Goal: Task Accomplishment & Management: Manage account settings

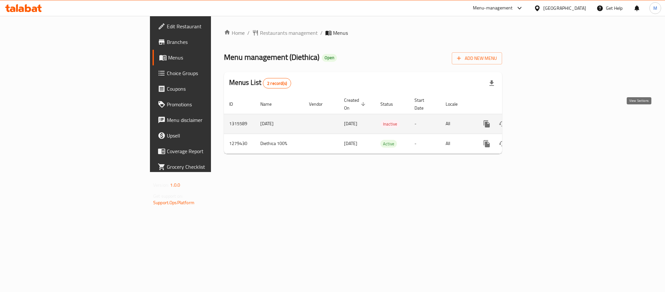
click at [537, 121] on icon "enhanced table" at bounding box center [534, 124] width 6 height 6
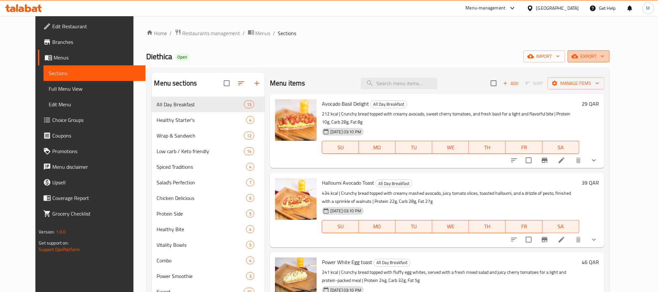
click at [604, 54] on span "export" at bounding box center [588, 56] width 31 height 8
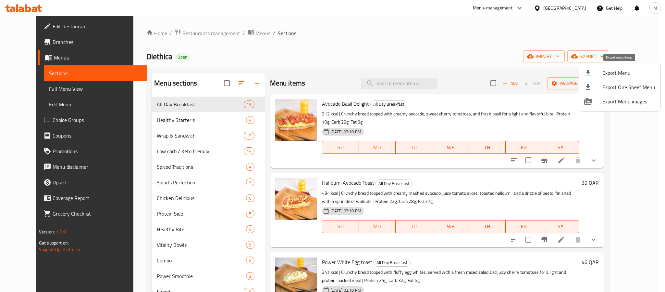
click at [625, 77] on span "Export Menu" at bounding box center [629, 73] width 53 height 8
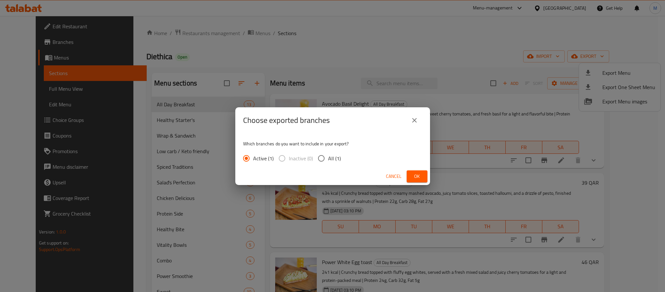
click at [335, 154] on span "All (1)" at bounding box center [334, 158] width 13 height 8
click at [328, 154] on input "All (1)" at bounding box center [322, 158] width 14 height 14
radio input "true"
click at [415, 179] on span "Ok" at bounding box center [417, 176] width 10 height 8
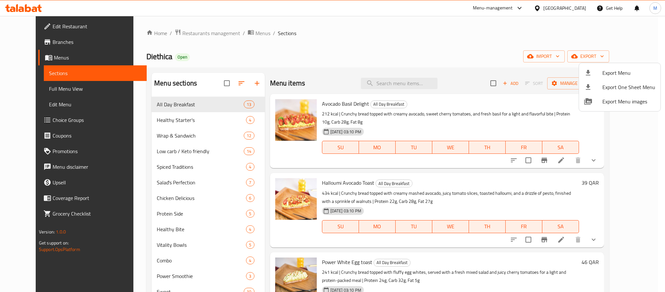
click at [494, 56] on div at bounding box center [332, 146] width 665 height 292
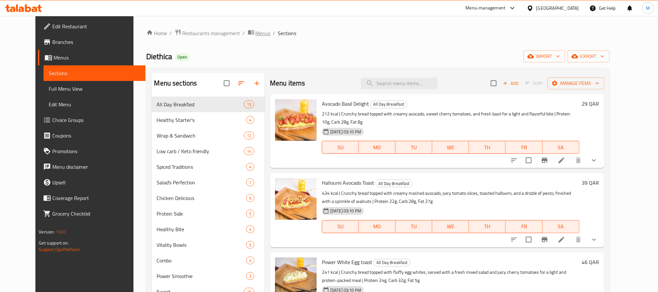
click at [255, 32] on span "Menus" at bounding box center [262, 33] width 15 height 8
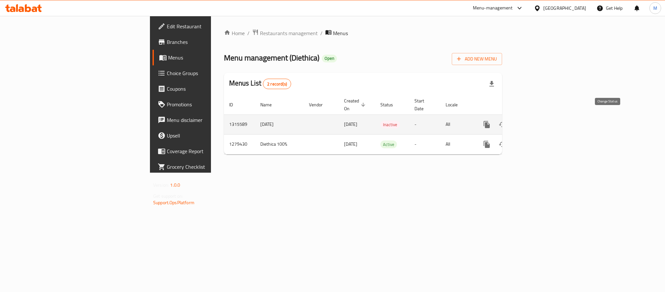
click at [510, 121] on button "enhanced table" at bounding box center [503, 125] width 16 height 16
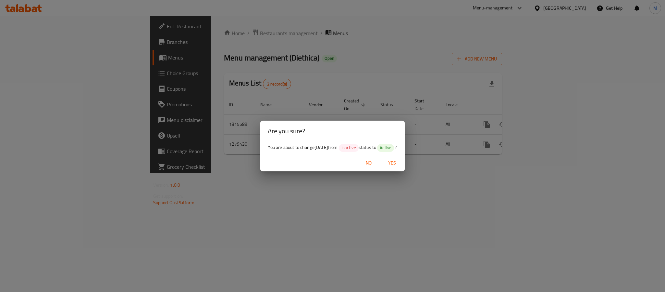
click at [399, 166] on span "Yes" at bounding box center [392, 163] width 16 height 8
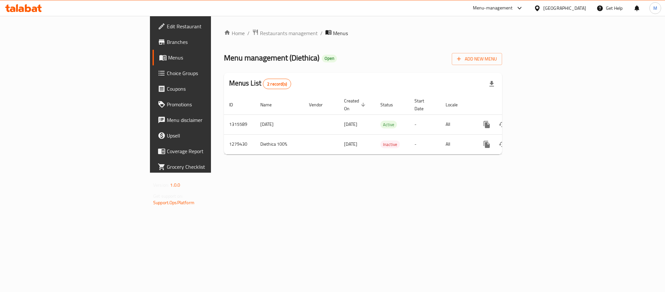
click at [578, 8] on div "[GEOGRAPHIC_DATA]" at bounding box center [564, 8] width 43 height 7
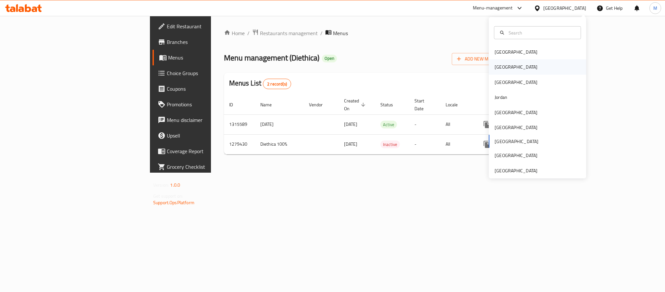
click at [505, 71] on div "[GEOGRAPHIC_DATA]" at bounding box center [537, 66] width 97 height 15
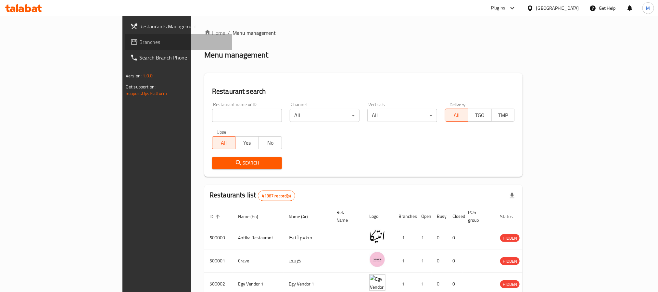
click at [139, 40] on span "Branches" at bounding box center [183, 42] width 88 height 8
